Goal: Transaction & Acquisition: Download file/media

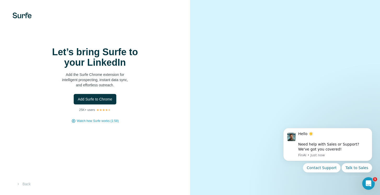
click at [363, 5] on div at bounding box center [285, 97] width 190 height 195
click at [368, 183] on icon "Open Intercom Messenger" at bounding box center [368, 182] width 4 height 4
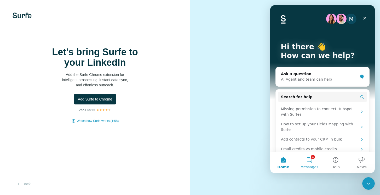
click at [308, 162] on button "1 Messages" at bounding box center [309, 162] width 26 height 21
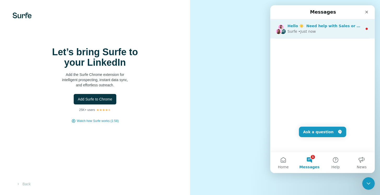
click at [354, 26] on span "Hello ☀️ ​ Need help with Sales or Support? We've got you covered!" at bounding box center [356, 26] width 138 height 4
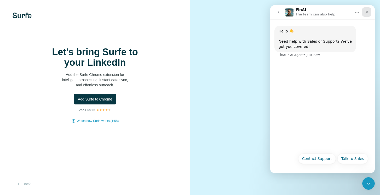
click at [367, 13] on icon "Close" at bounding box center [366, 12] width 4 height 4
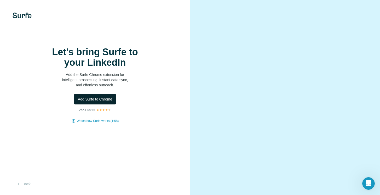
click at [97, 101] on span "Add Surfe to Chrome" at bounding box center [95, 98] width 34 height 5
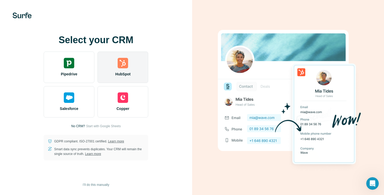
click at [124, 63] on img at bounding box center [123, 63] width 10 height 10
